Goal: Information Seeking & Learning: Learn about a topic

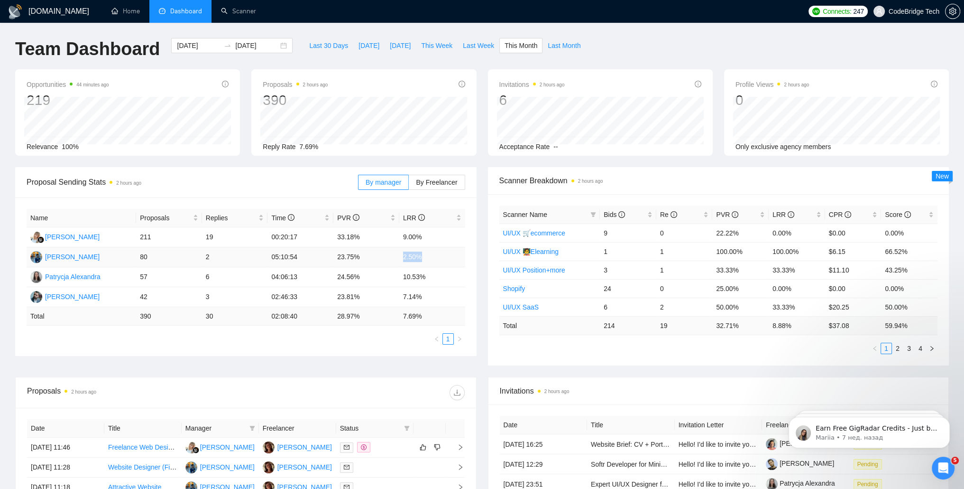
drag, startPoint x: 391, startPoint y: 255, endPoint x: 440, endPoint y: 255, distance: 48.9
click at [440, 255] on tr "[PERSON_NAME] 80 2 05:10:54 23.75% 2.50%" at bounding box center [246, 257] width 439 height 20
click at [410, 259] on td "2.50%" at bounding box center [432, 257] width 66 height 20
drag, startPoint x: 401, startPoint y: 258, endPoint x: 440, endPoint y: 257, distance: 39.4
click at [440, 257] on td "2.50%" at bounding box center [432, 257] width 66 height 20
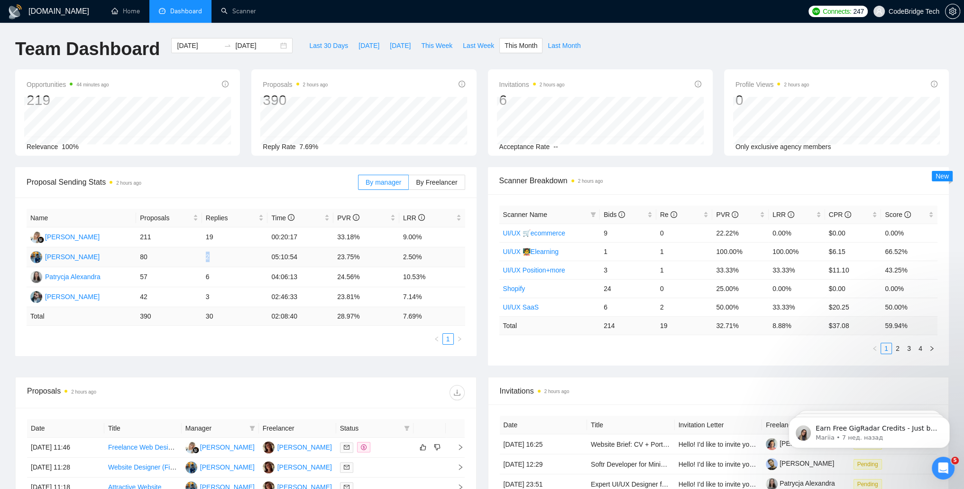
drag, startPoint x: 198, startPoint y: 255, endPoint x: 222, endPoint y: 257, distance: 23.8
click at [222, 257] on tr "[PERSON_NAME] 80 2 05:10:54 23.75% 2.50%" at bounding box center [246, 257] width 439 height 20
drag, startPoint x: 222, startPoint y: 257, endPoint x: 141, endPoint y: 255, distance: 81.1
click at [141, 255] on td "80" at bounding box center [169, 257] width 66 height 20
drag, startPoint x: 395, startPoint y: 278, endPoint x: 455, endPoint y: 277, distance: 60.3
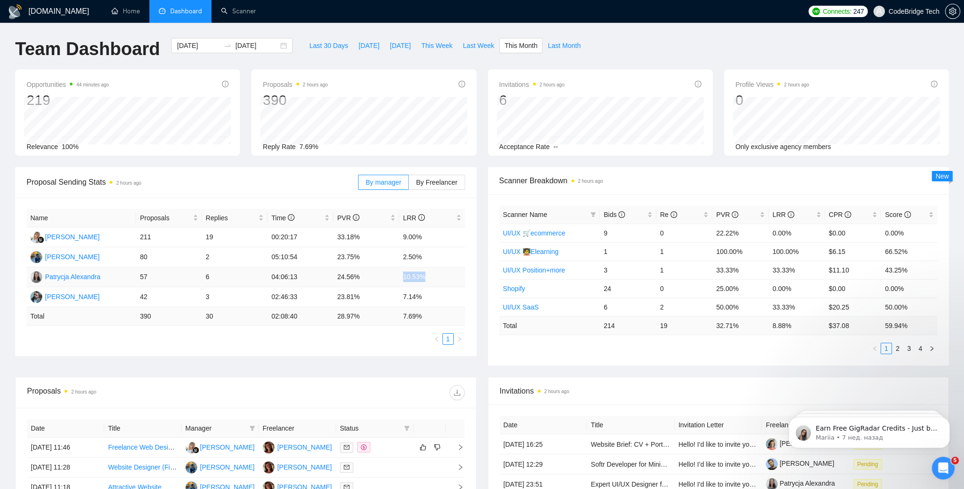
click at [455, 277] on tr "Patrycja Alexandra 57 6 04:06:13 24.56% 10.53%" at bounding box center [246, 277] width 439 height 20
drag, startPoint x: 396, startPoint y: 300, endPoint x: 444, endPoint y: 299, distance: 48.4
click at [444, 299] on tr "[PERSON_NAME] 42 3 02:46:33 23.81% 7.14%" at bounding box center [246, 297] width 439 height 20
click at [419, 300] on td "7.14%" at bounding box center [432, 297] width 66 height 20
click at [408, 298] on td "7.14%" at bounding box center [432, 297] width 66 height 20
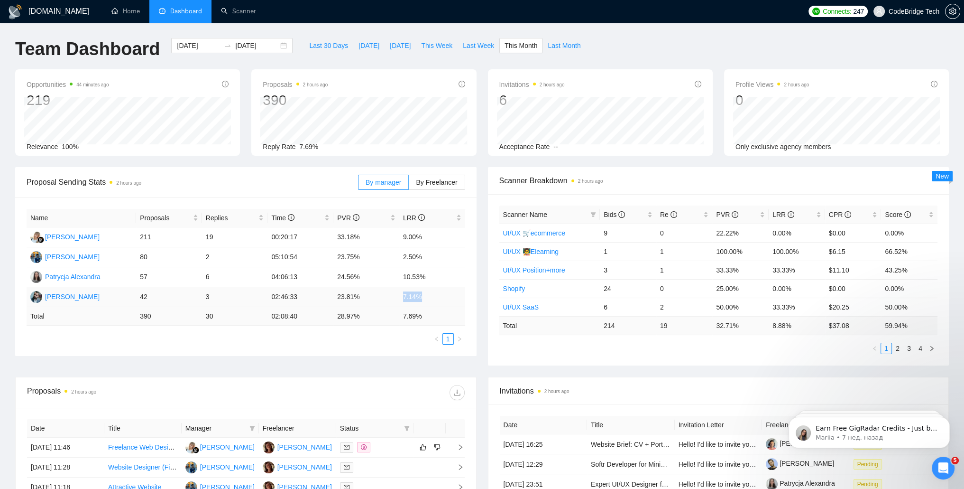
drag, startPoint x: 398, startPoint y: 296, endPoint x: 434, endPoint y: 296, distance: 35.1
click at [434, 296] on tr "[PERSON_NAME] 42 3 02:46:33 23.81% 7.14%" at bounding box center [246, 297] width 439 height 20
drag, startPoint x: 434, startPoint y: 296, endPoint x: 413, endPoint y: 278, distance: 27.9
click at [413, 278] on td "10.53%" at bounding box center [432, 277] width 66 height 20
drag, startPoint x: 398, startPoint y: 258, endPoint x: 442, endPoint y: 257, distance: 43.6
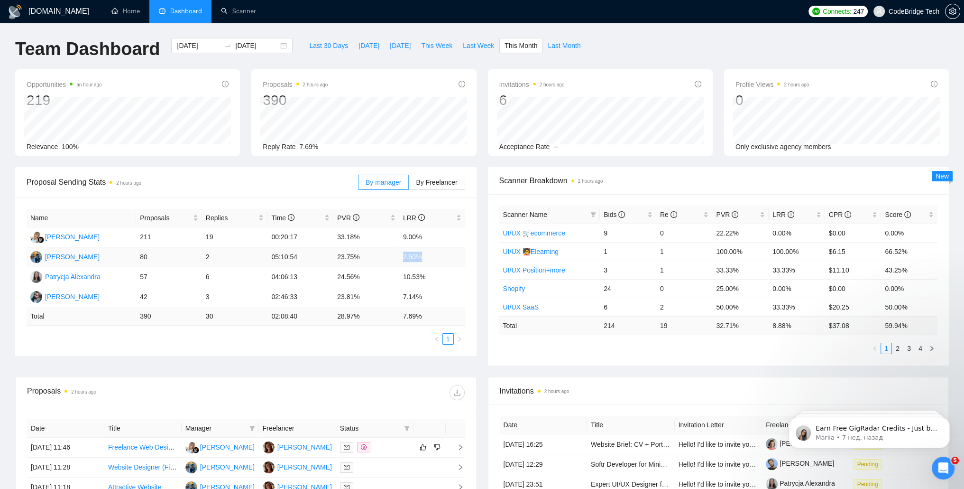
click at [442, 257] on tr "[PERSON_NAME] 80 2 05:10:54 23.75% 2.50%" at bounding box center [246, 257] width 439 height 20
drag, startPoint x: 442, startPoint y: 257, endPoint x: 429, endPoint y: 279, distance: 25.3
click at [429, 279] on tr "Patrycja Alexandra 57 6 04:06:13 24.56% 10.53%" at bounding box center [246, 277] width 439 height 20
drag, startPoint x: 429, startPoint y: 279, endPoint x: 398, endPoint y: 280, distance: 30.8
click at [398, 280] on td "24.56%" at bounding box center [366, 277] width 66 height 20
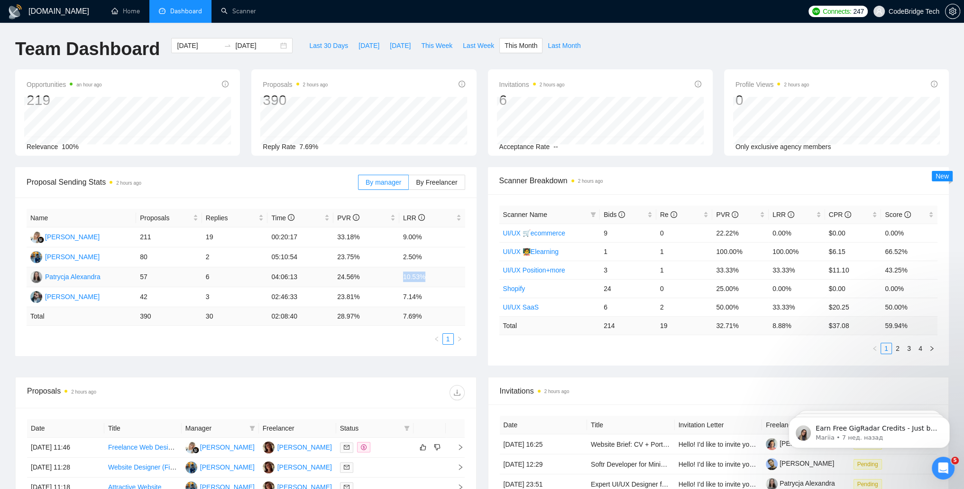
click at [411, 278] on td "10.53%" at bounding box center [432, 277] width 66 height 20
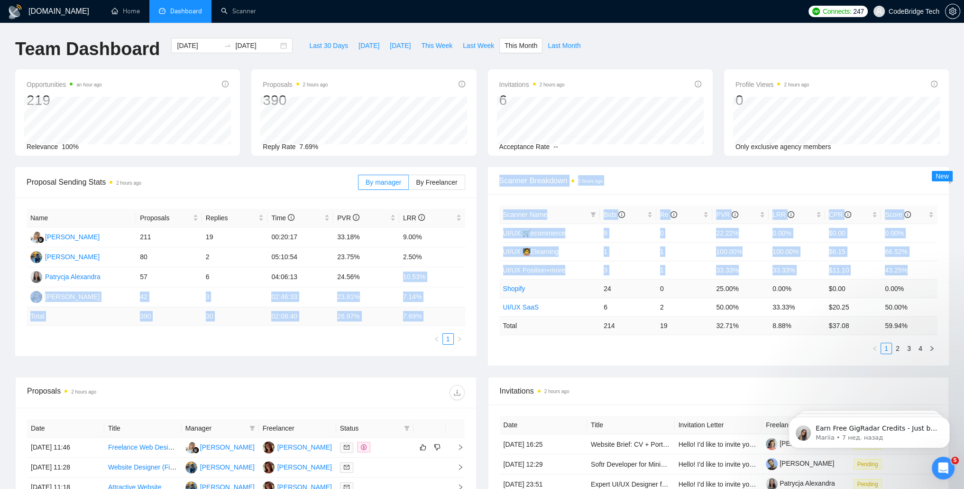
drag, startPoint x: 472, startPoint y: 284, endPoint x: 505, endPoint y: 287, distance: 32.9
click at [505, 287] on div "Proposal Sending Stats 2 hours ago By manager By Freelancer Name Proposals Repl…" at bounding box center [481, 272] width 945 height 210
drag, startPoint x: 505, startPoint y: 287, endPoint x: 406, endPoint y: 277, distance: 99.3
click at [406, 276] on td "10.53%" at bounding box center [432, 277] width 66 height 20
click at [405, 275] on td "10.53%" at bounding box center [432, 277] width 66 height 20
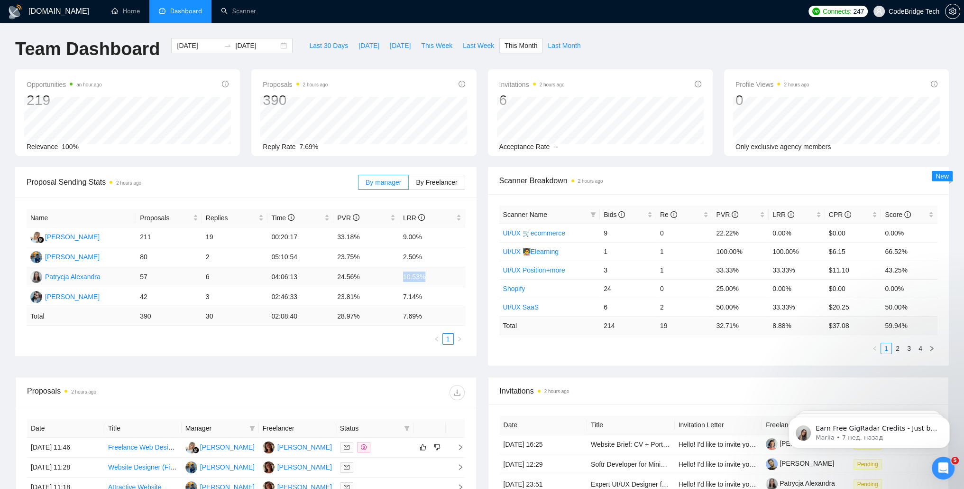
click at [450, 275] on td "10.53%" at bounding box center [432, 277] width 66 height 20
drag, startPoint x: 450, startPoint y: 275, endPoint x: 453, endPoint y: 260, distance: 15.6
click at [453, 260] on td "2.50%" at bounding box center [432, 257] width 66 height 20
